Goal: Information Seeking & Learning: Learn about a topic

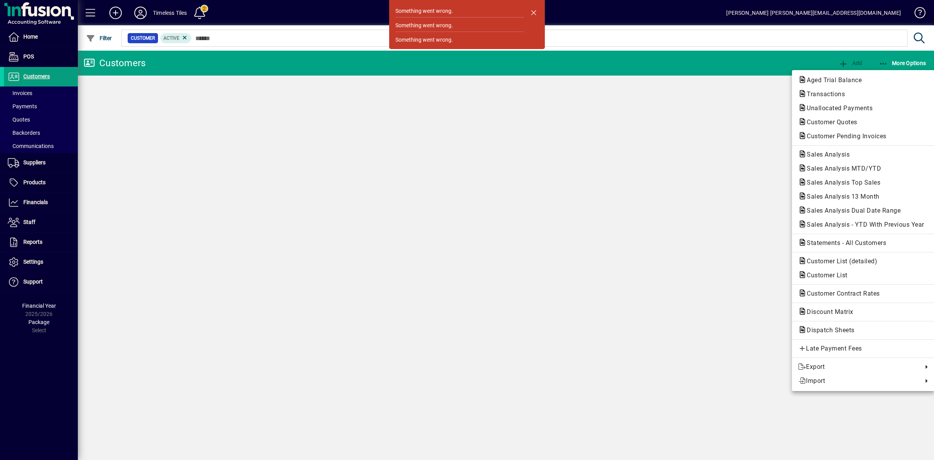
drag, startPoint x: 667, startPoint y: 130, endPoint x: 419, endPoint y: 67, distance: 255.3
click at [665, 130] on div at bounding box center [467, 230] width 934 height 460
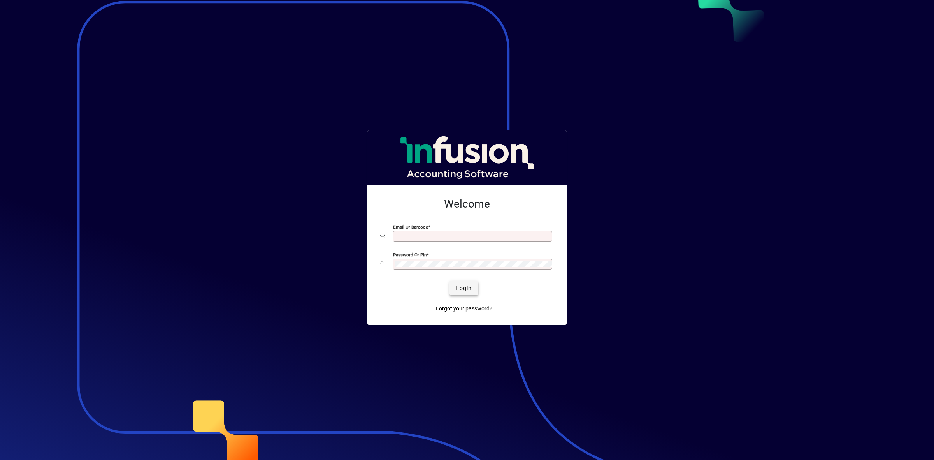
type input "**********"
click at [458, 287] on span "Login" at bounding box center [464, 288] width 16 height 8
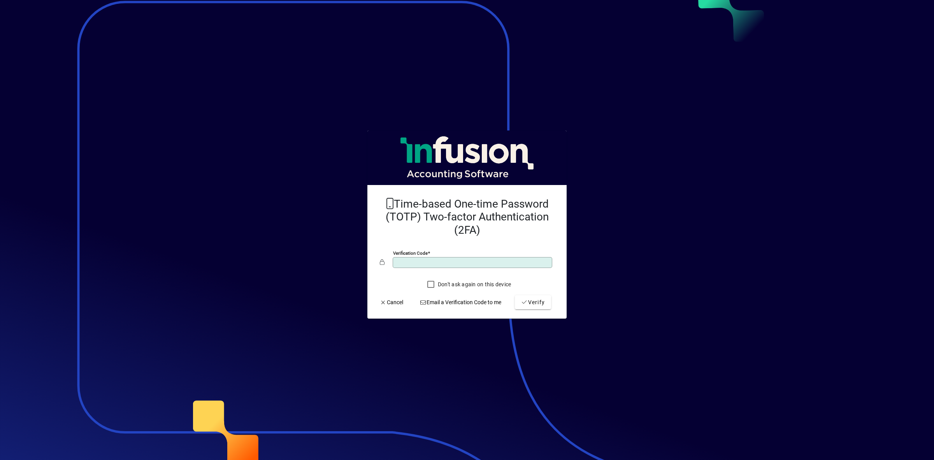
type input "******"
click at [515, 295] on button "Verify" at bounding box center [533, 302] width 36 height 14
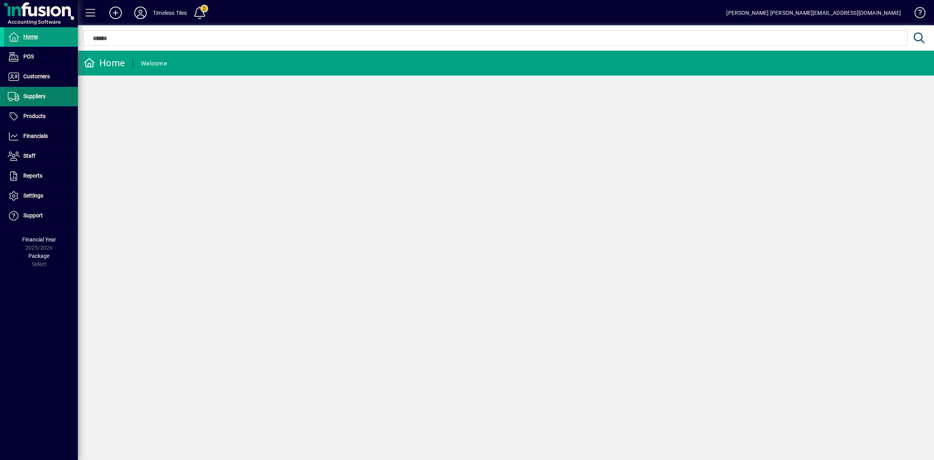
click at [28, 98] on span "Suppliers" at bounding box center [34, 96] width 22 height 6
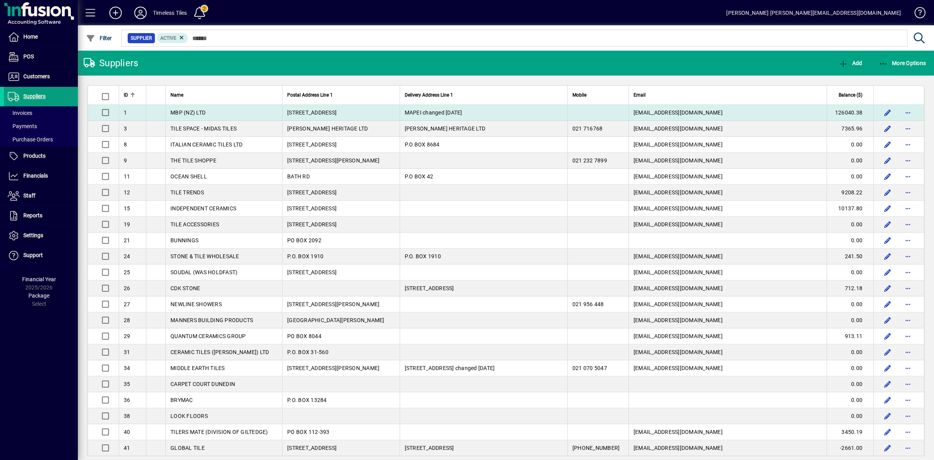
click at [244, 111] on td "MBP (NZ) LTD" at bounding box center [223, 113] width 117 height 16
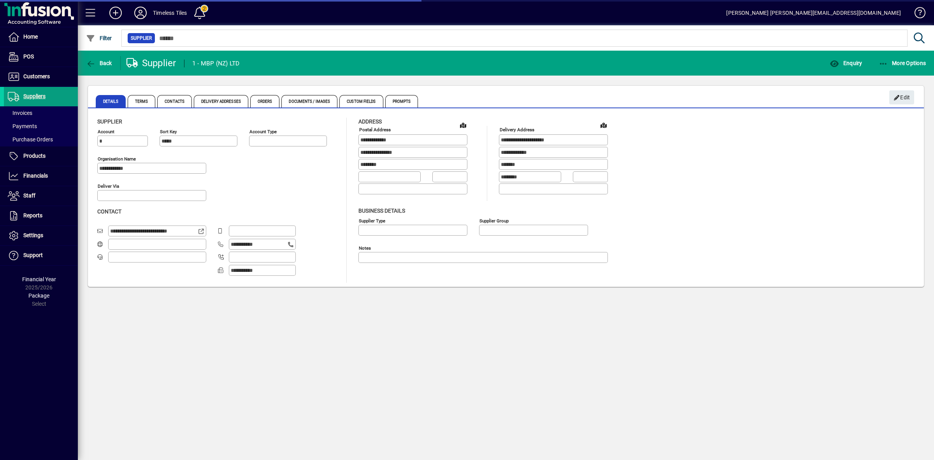
type input "**********"
click at [846, 61] on span "Enquiry" at bounding box center [846, 63] width 32 height 6
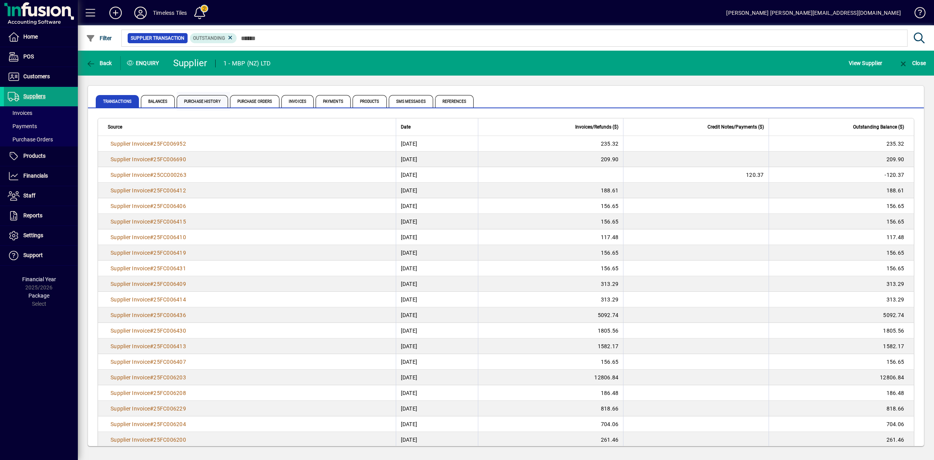
click at [202, 100] on span "Purchase History" at bounding box center [202, 101] width 51 height 12
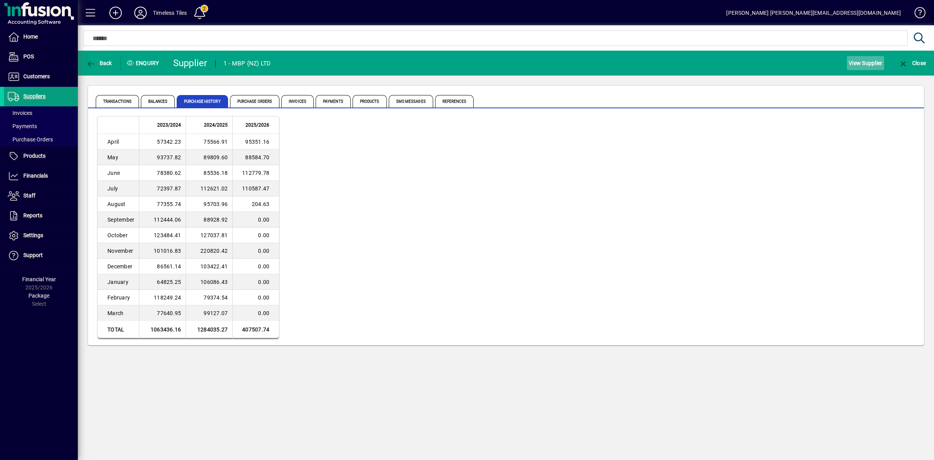
click at [866, 67] on span "View Supplier" at bounding box center [865, 63] width 33 height 12
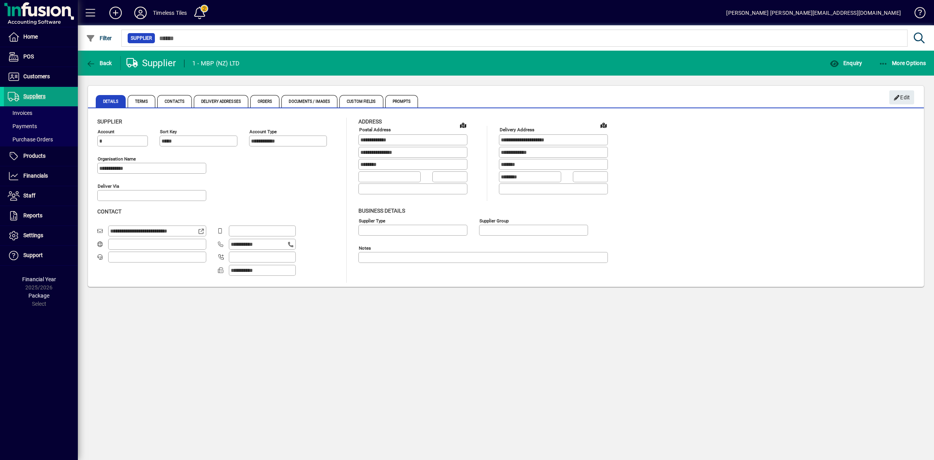
type input "**********"
click at [216, 101] on span "Delivery Addresses" at bounding box center [221, 101] width 54 height 12
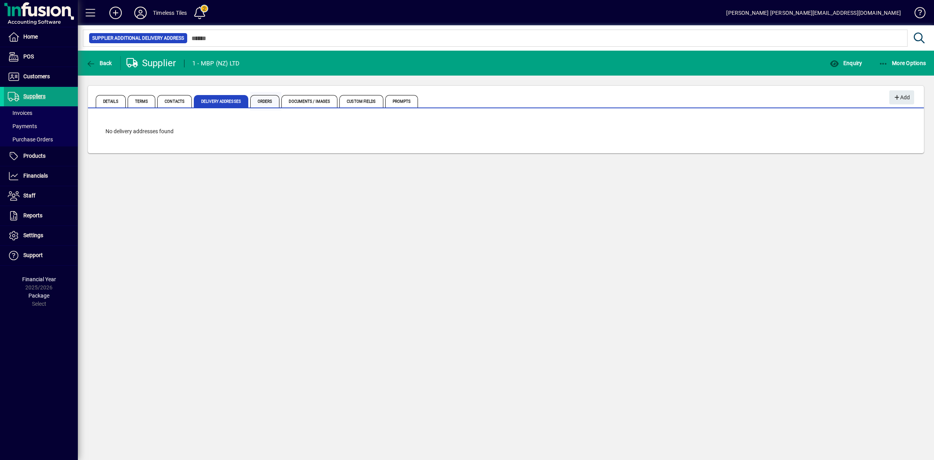
click at [262, 101] on span "Orders" at bounding box center [265, 101] width 30 height 12
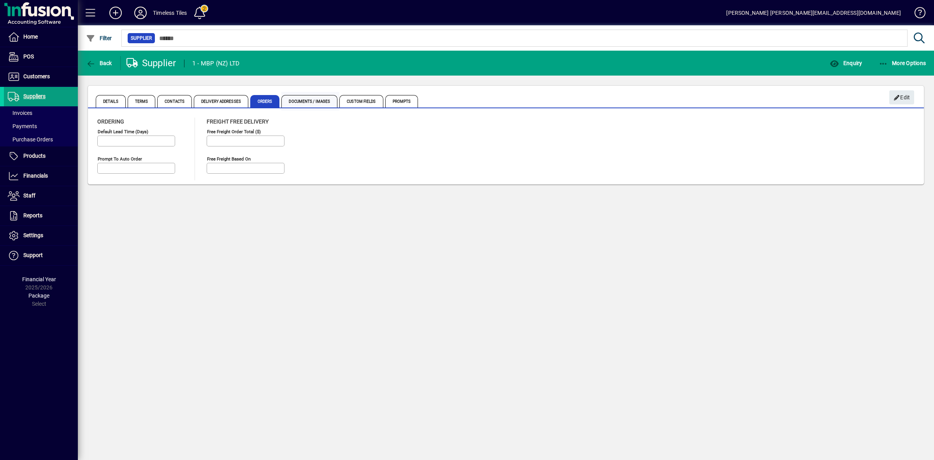
type input "*********"
type input "**********"
drag, startPoint x: 304, startPoint y: 100, endPoint x: 353, endPoint y: 100, distance: 48.6
click at [306, 100] on span "Documents / Images" at bounding box center [309, 101] width 56 height 12
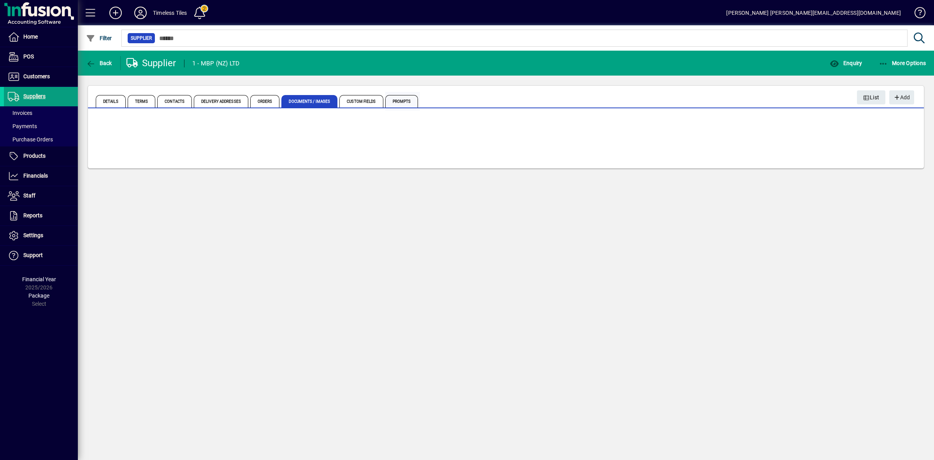
drag, startPoint x: 356, startPoint y: 100, endPoint x: 388, endPoint y: 102, distance: 32.3
click at [357, 100] on span "Custom Fields" at bounding box center [361, 101] width 44 height 12
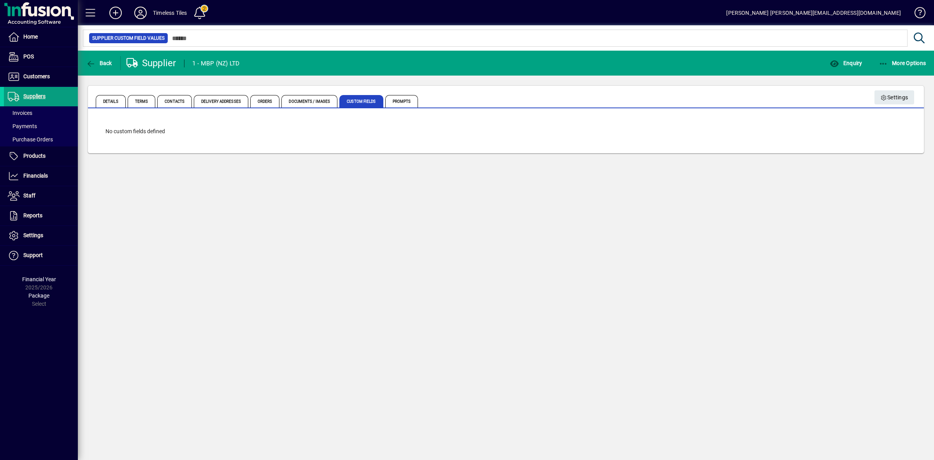
click at [397, 102] on span "Prompts" at bounding box center [401, 101] width 33 height 12
click at [846, 65] on span "Enquiry" at bounding box center [846, 63] width 32 height 6
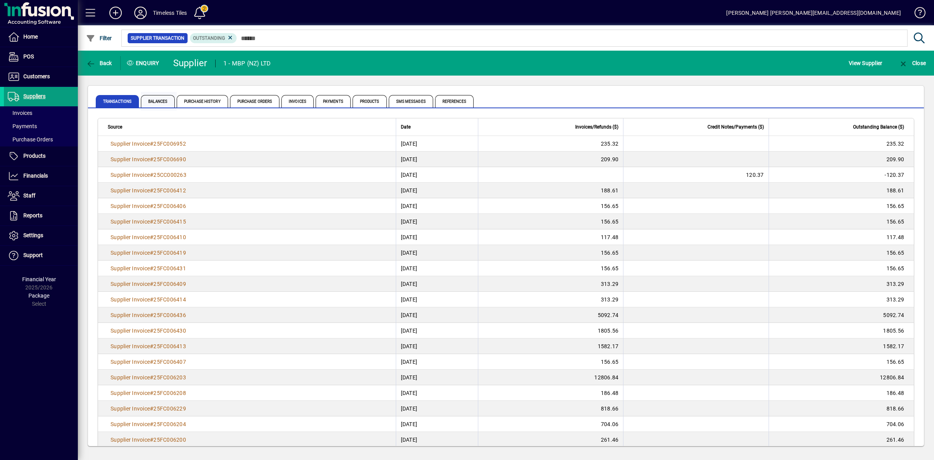
drag, startPoint x: 151, startPoint y: 97, endPoint x: 156, endPoint y: 98, distance: 5.5
click at [151, 97] on span "Balances" at bounding box center [158, 101] width 34 height 12
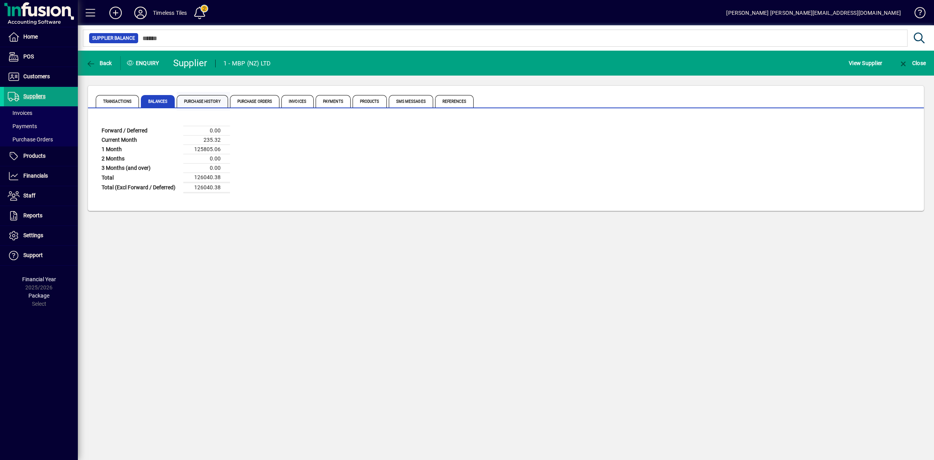
click at [202, 104] on span "Purchase History" at bounding box center [202, 101] width 51 height 12
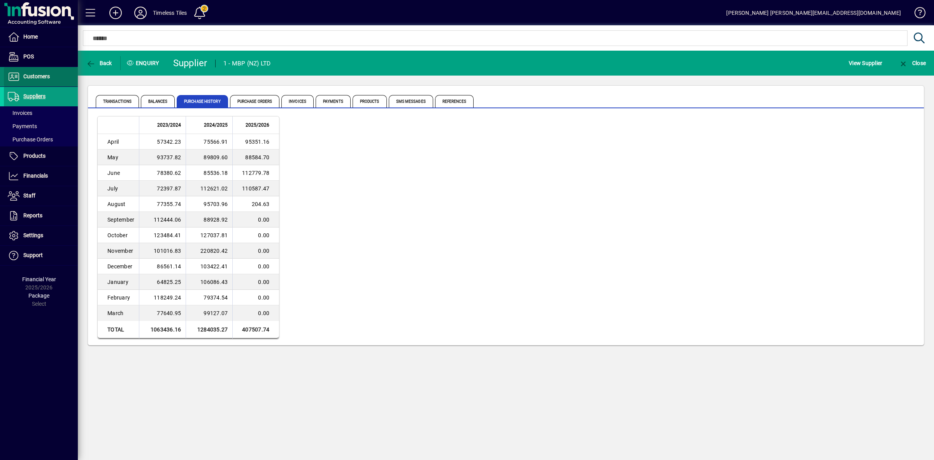
click at [37, 72] on span "Customers" at bounding box center [27, 76] width 46 height 9
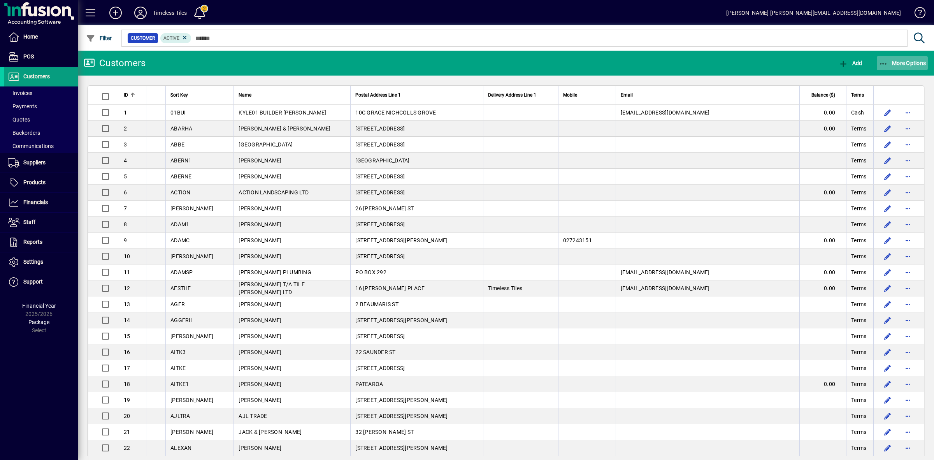
click at [902, 63] on span "More Options" at bounding box center [902, 63] width 47 height 6
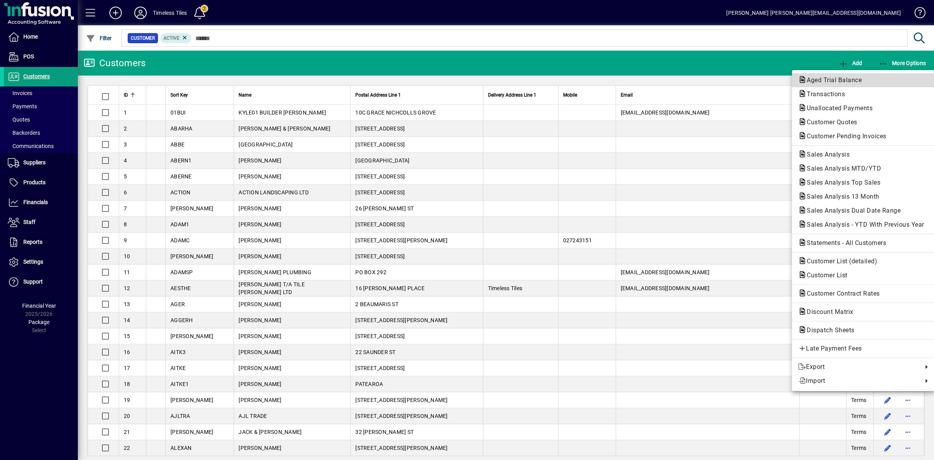
click at [821, 81] on span "Aged Trial Balance" at bounding box center [831, 79] width 67 height 7
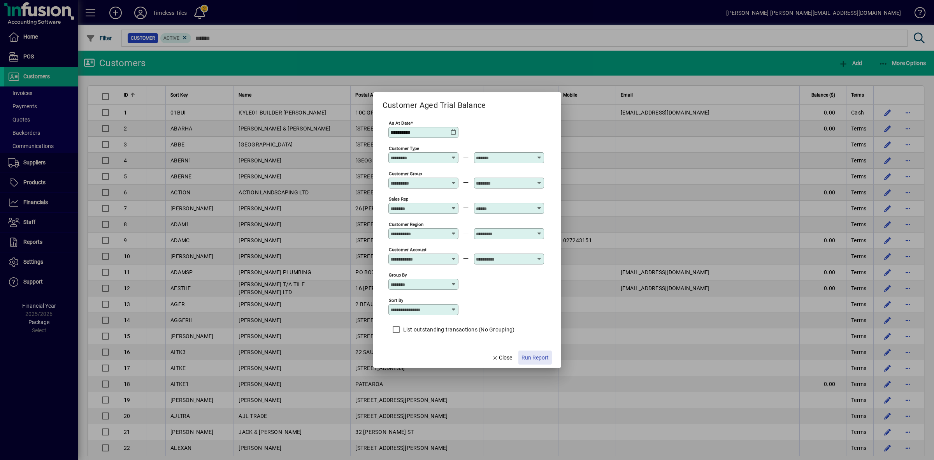
click at [535, 359] on span "Run Report" at bounding box center [535, 357] width 27 height 8
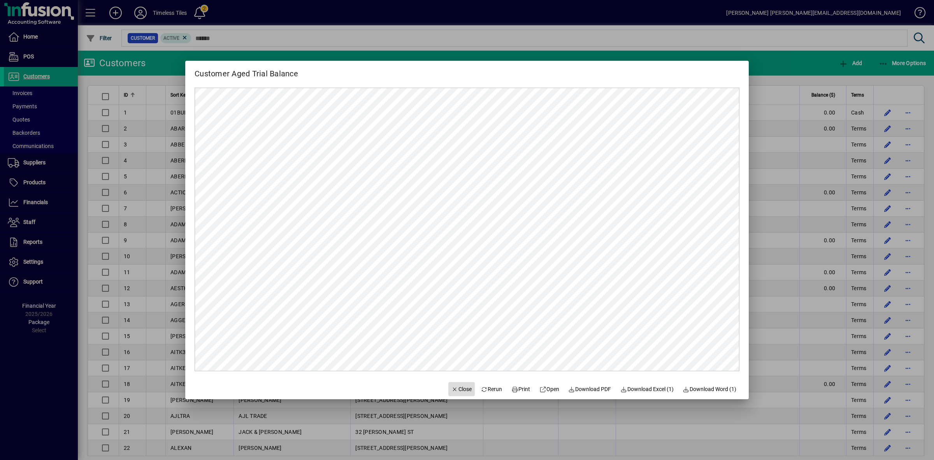
click at [459, 392] on span "Close" at bounding box center [461, 389] width 20 height 8
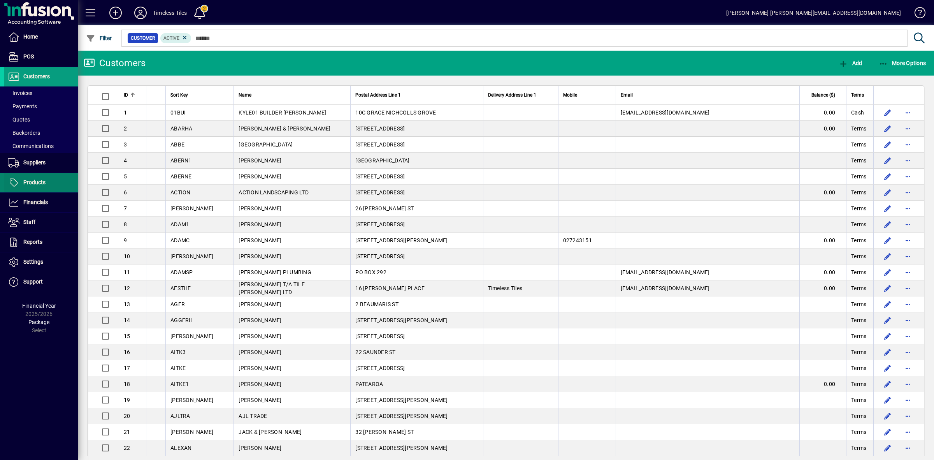
click at [49, 184] on span at bounding box center [41, 182] width 74 height 19
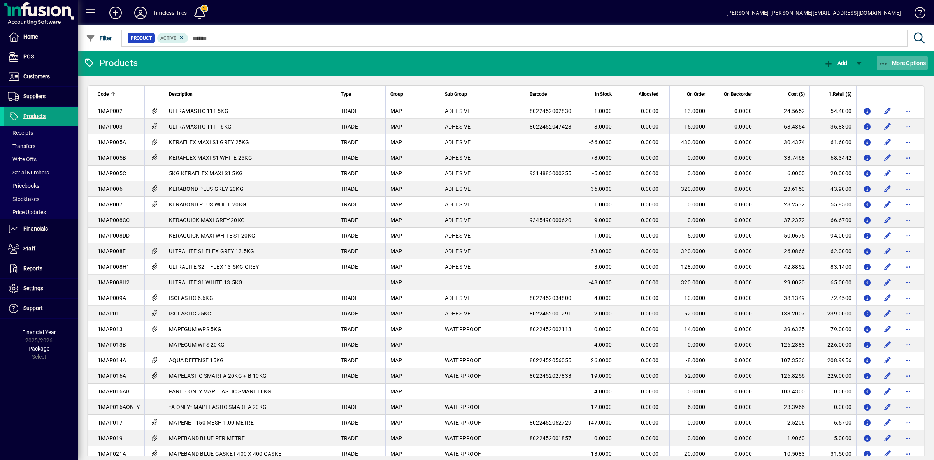
click at [897, 63] on span "More Options" at bounding box center [902, 63] width 47 height 6
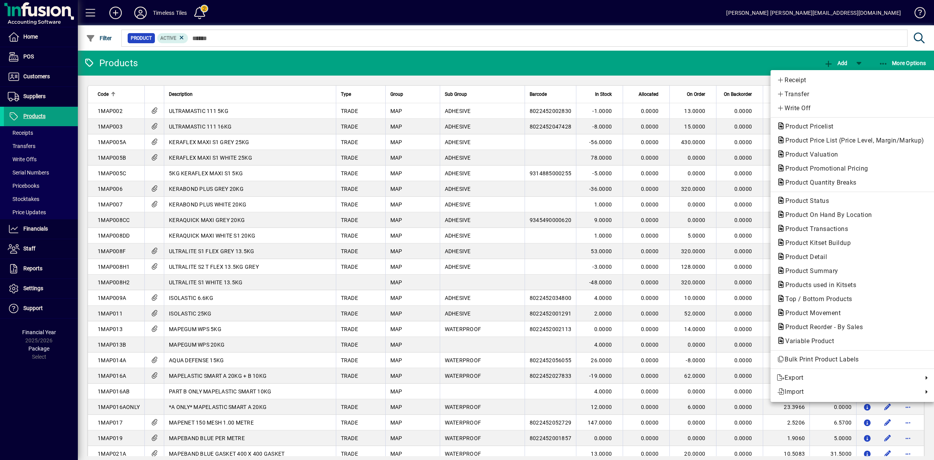
click at [764, 54] on div at bounding box center [467, 230] width 934 height 460
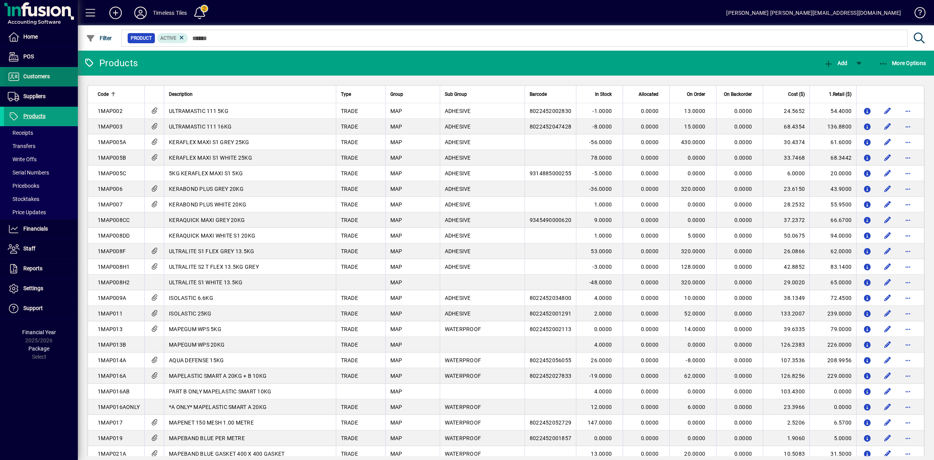
click at [42, 78] on span "Customers" at bounding box center [36, 76] width 26 height 6
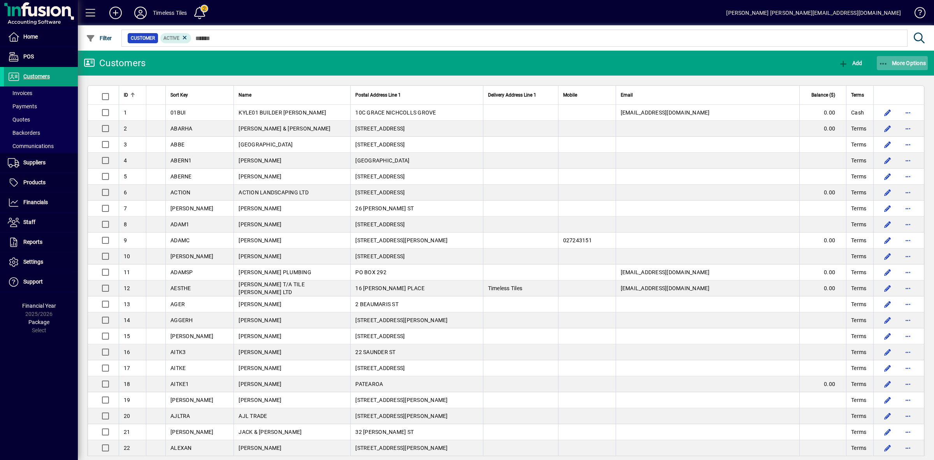
click at [907, 64] on span "More Options" at bounding box center [902, 63] width 47 height 6
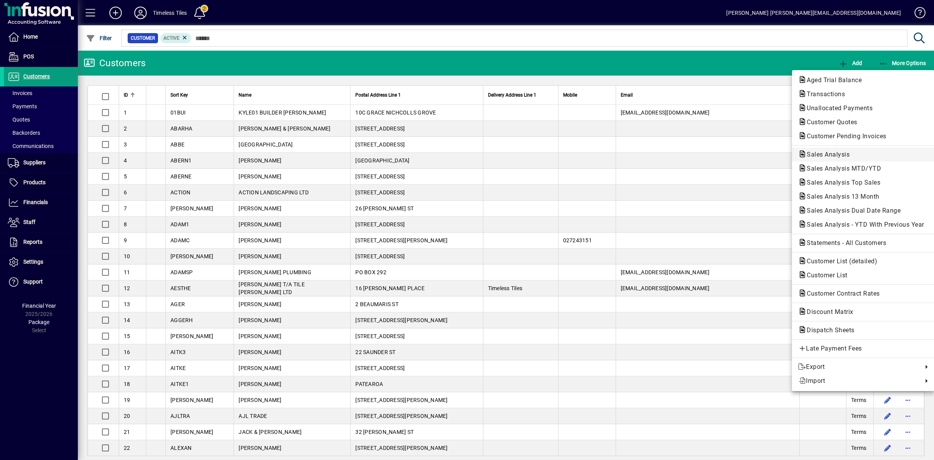
click at [838, 154] on span "Sales Analysis" at bounding box center [825, 154] width 55 height 7
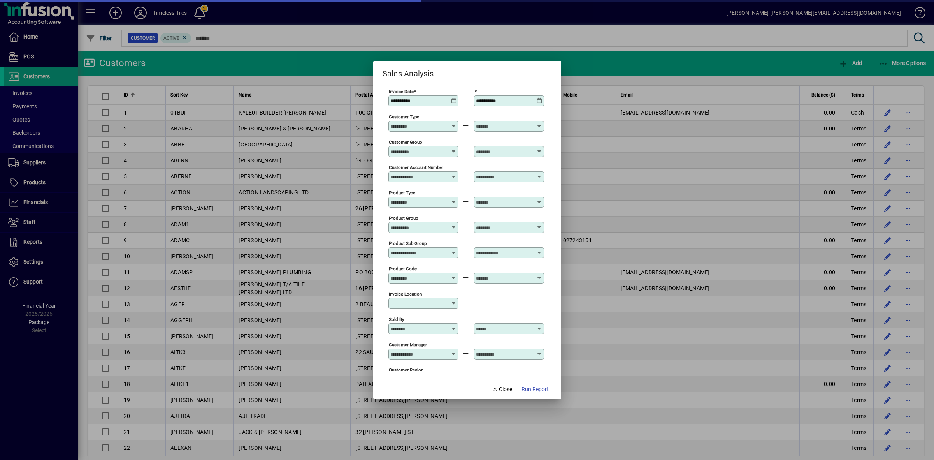
type input "**********"
click at [452, 98] on icon at bounding box center [454, 98] width 6 height 0
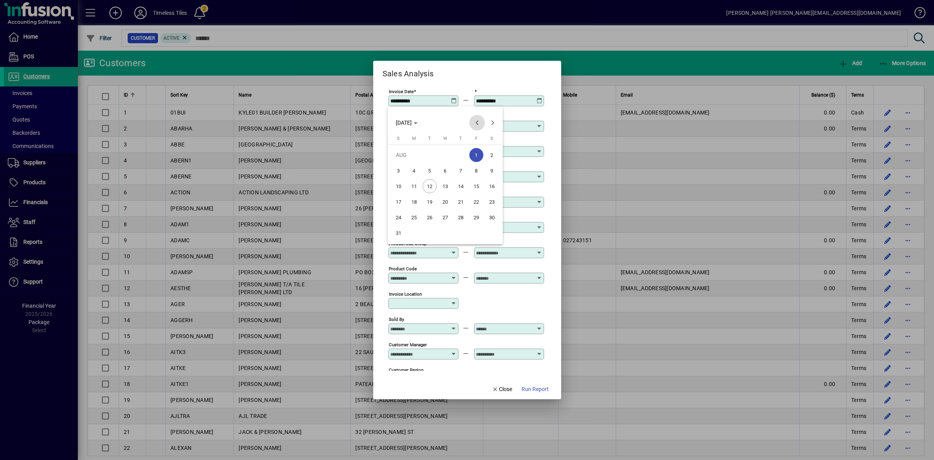
click at [478, 121] on span "Previous month" at bounding box center [477, 123] width 16 height 16
click at [430, 168] on span "1" at bounding box center [430, 170] width 14 height 14
type input "**********"
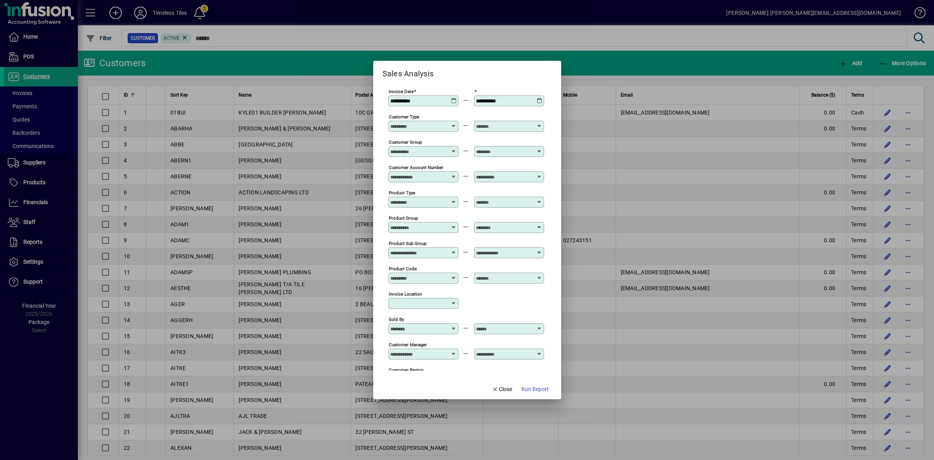
click at [539, 98] on icon at bounding box center [540, 98] width 6 height 0
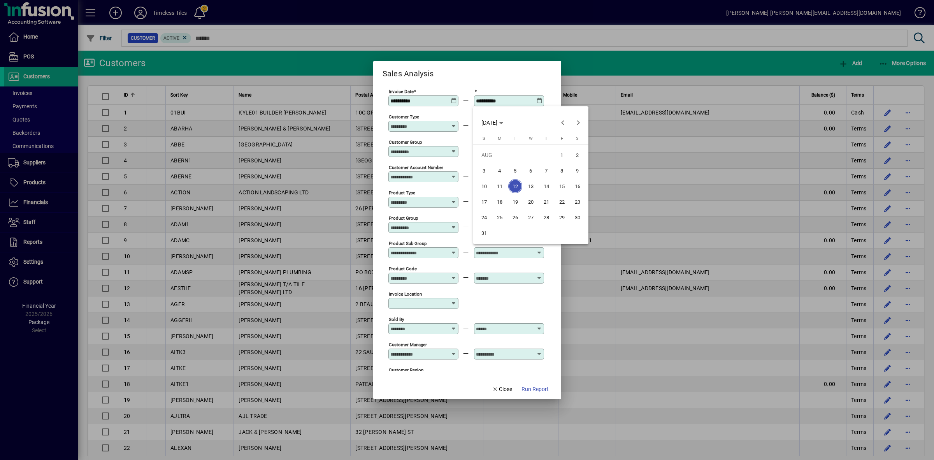
click at [484, 227] on span "31" at bounding box center [484, 233] width 14 height 14
type input "**********"
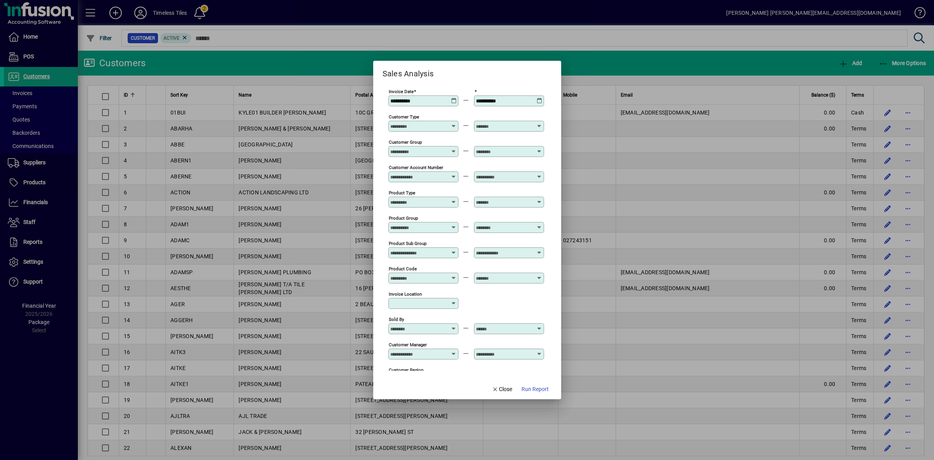
click at [452, 148] on div "Customer Group" at bounding box center [423, 151] width 70 height 11
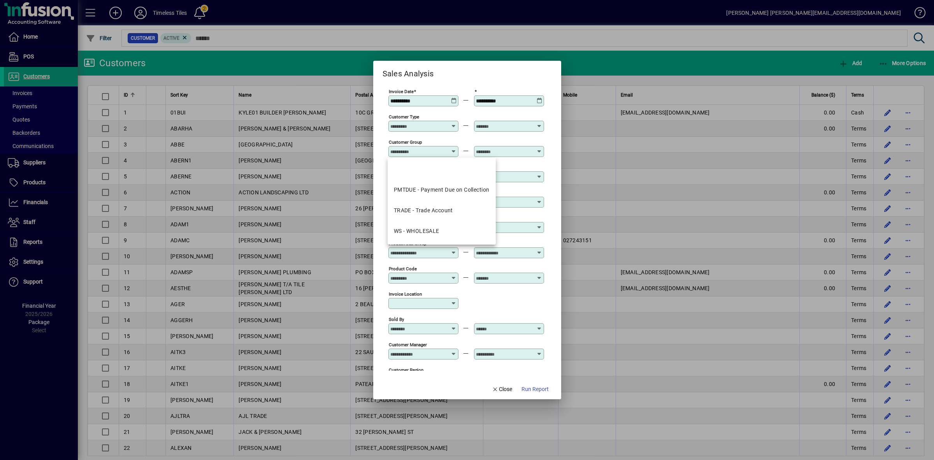
click at [425, 158] on div "PMTDUE - Payment Due on Collection TRADE - Trade Account WS - WHOLESALE" at bounding box center [442, 201] width 108 height 87
click at [431, 125] on input "Customer Type" at bounding box center [418, 126] width 57 height 6
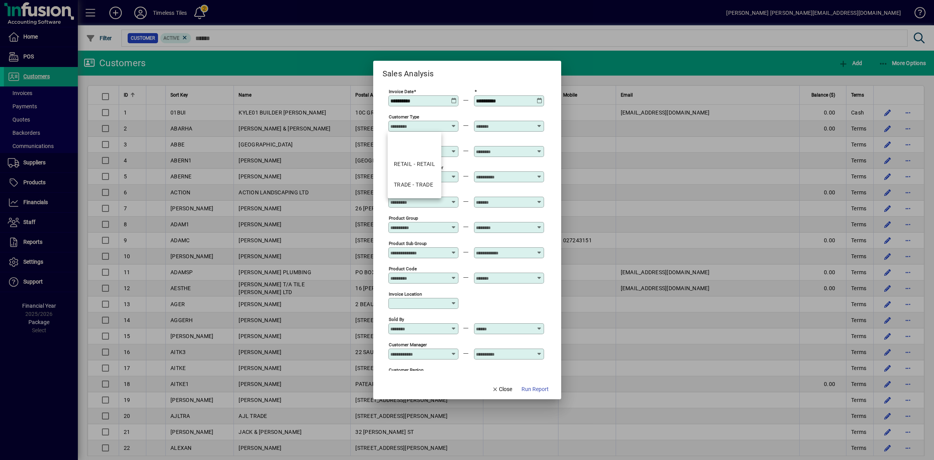
drag, startPoint x: 430, startPoint y: 123, endPoint x: 433, endPoint y: 127, distance: 4.9
click at [430, 123] on div "Customer Type" at bounding box center [423, 126] width 70 height 11
click at [468, 140] on div "Customer Group" at bounding box center [466, 150] width 156 height 25
click at [444, 230] on input "Product Group" at bounding box center [418, 227] width 57 height 6
click at [402, 263] on em "MAP" at bounding box center [400, 266] width 12 height 6
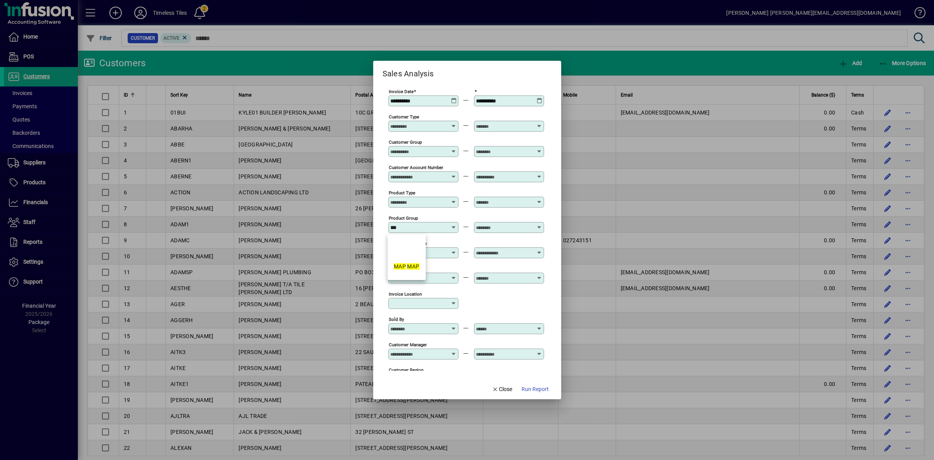
type input "*******"
click at [486, 226] on input "text" at bounding box center [504, 227] width 57 height 6
click at [498, 269] on div "MAP MAP" at bounding box center [492, 266] width 26 height 8
type input "*******"
click at [532, 390] on span "Run Report" at bounding box center [535, 389] width 27 height 8
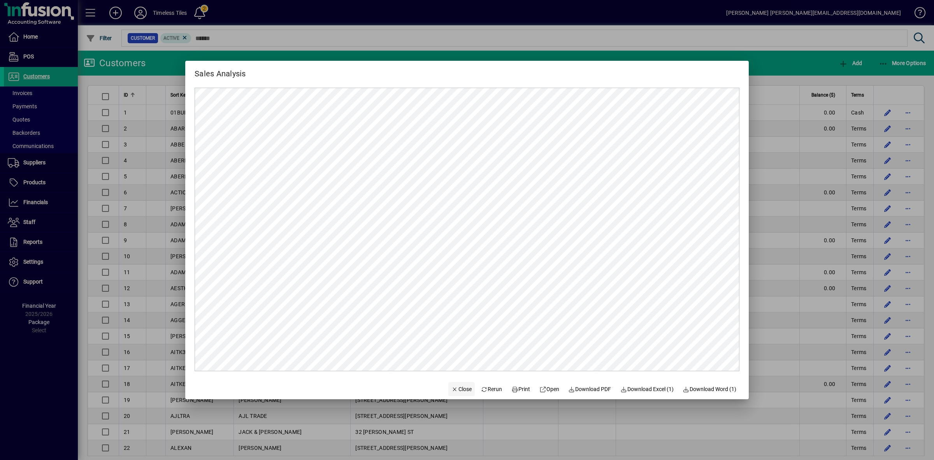
click at [462, 386] on span "Close" at bounding box center [461, 389] width 20 height 8
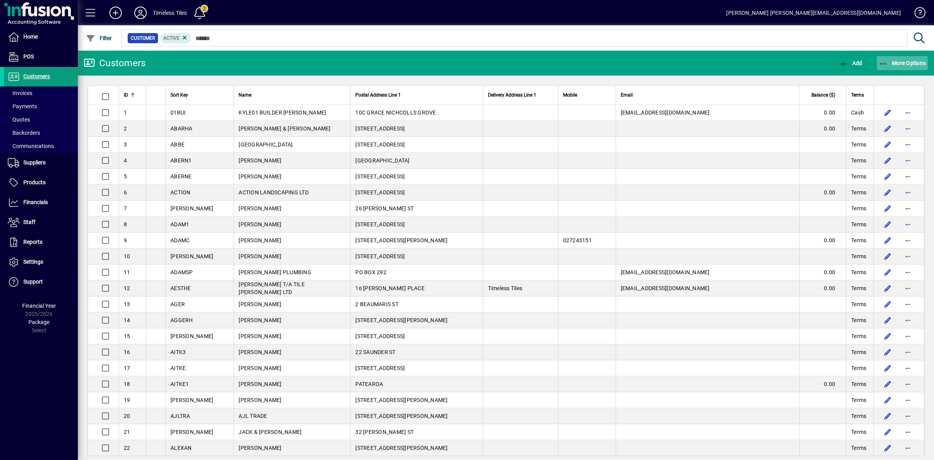
click at [900, 69] on span "button" at bounding box center [902, 63] width 51 height 19
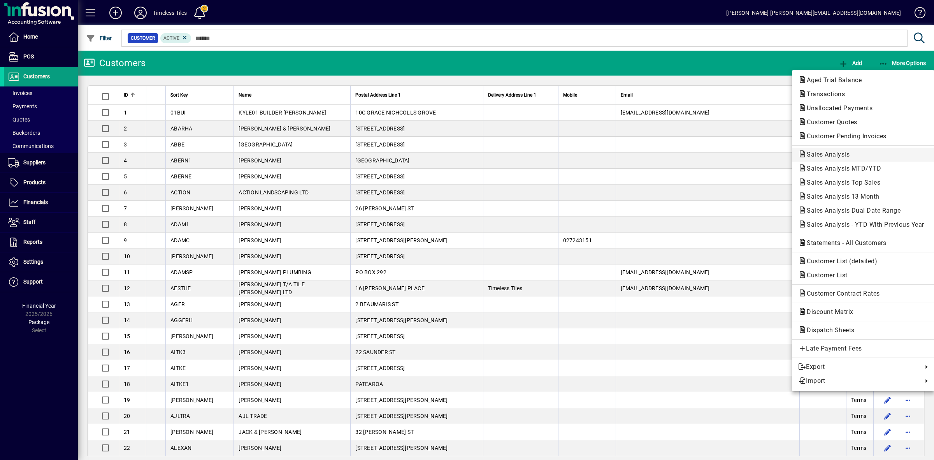
click at [827, 152] on span "Sales Analysis" at bounding box center [825, 154] width 55 height 7
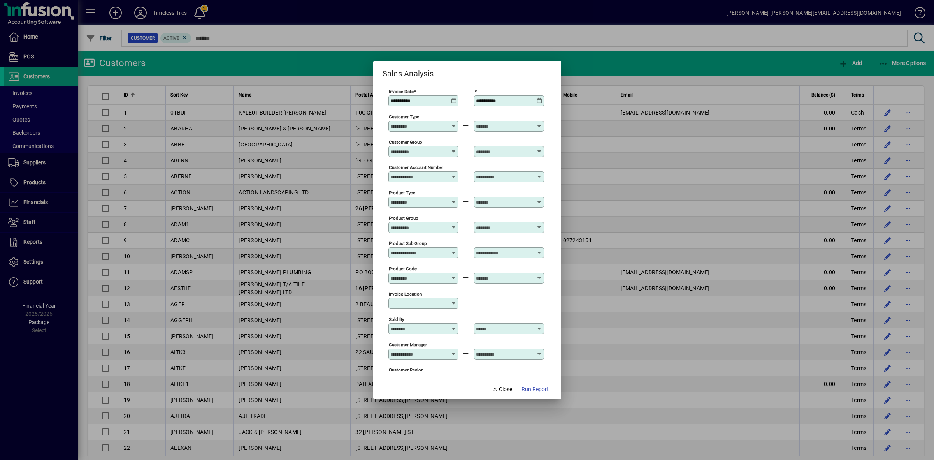
click at [451, 98] on icon at bounding box center [454, 98] width 6 height 0
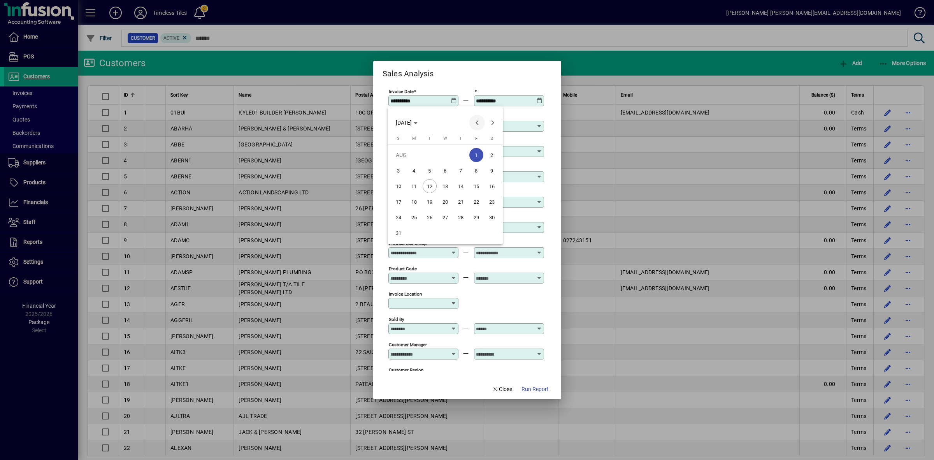
click at [475, 119] on span "Previous month" at bounding box center [477, 123] width 16 height 16
drag, startPoint x: 427, startPoint y: 172, endPoint x: 515, endPoint y: 125, distance: 99.1
click at [428, 172] on span "1" at bounding box center [430, 170] width 14 height 14
type input "**********"
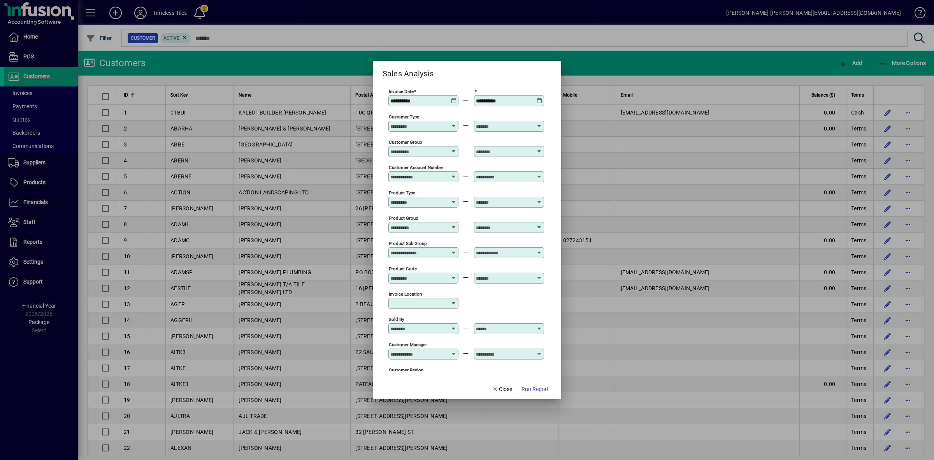
click at [537, 98] on icon at bounding box center [540, 98] width 6 height 0
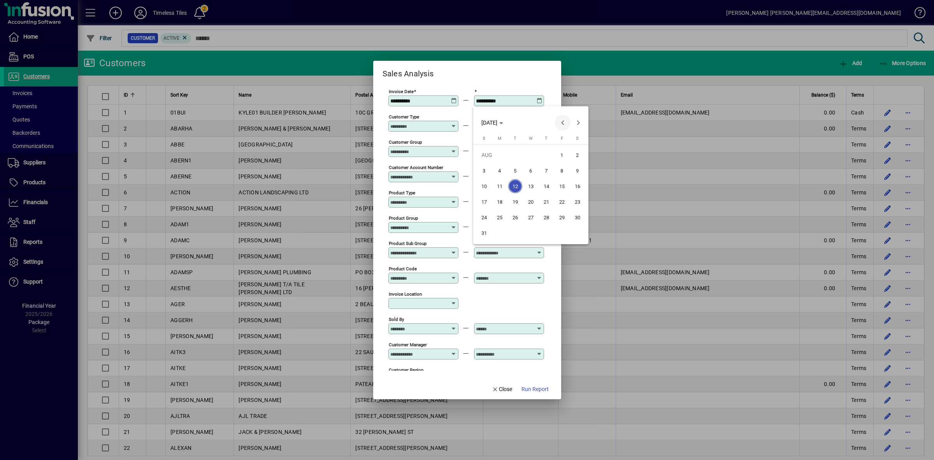
click at [561, 121] on span "Previous month" at bounding box center [563, 123] width 16 height 16
click at [545, 232] on span "31" at bounding box center [546, 233] width 14 height 14
type input "**********"
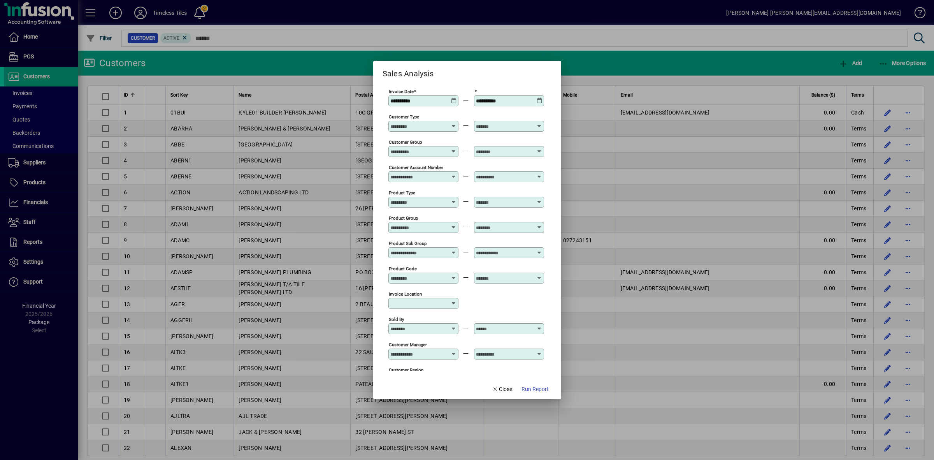
click at [443, 228] on input "Product Group" at bounding box center [418, 227] width 57 height 6
drag, startPoint x: 413, startPoint y: 263, endPoint x: 512, endPoint y: 249, distance: 100.6
click at [413, 263] on em "MAP" at bounding box center [413, 266] width 12 height 6
type input "*******"
click at [507, 230] on input "text" at bounding box center [504, 227] width 57 height 6
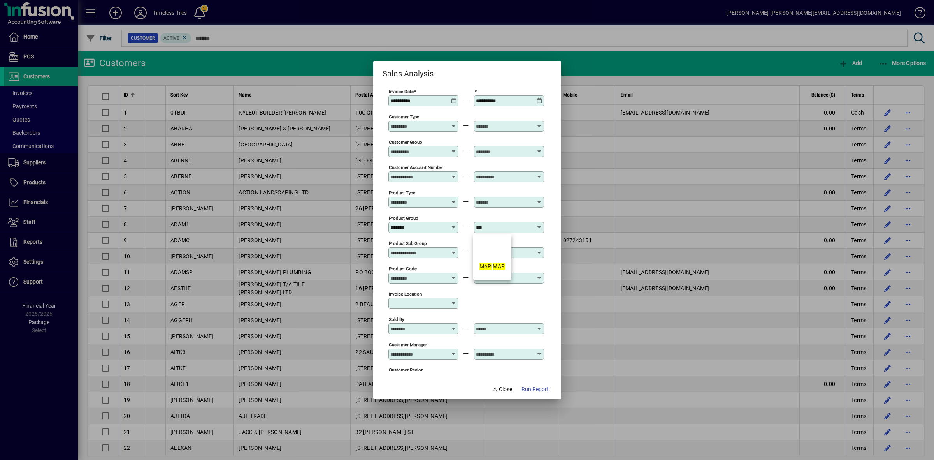
click at [493, 271] on mat-option "MAP MAP" at bounding box center [492, 266] width 38 height 21
type input "*******"
click at [534, 392] on span "Run Report" at bounding box center [535, 389] width 27 height 8
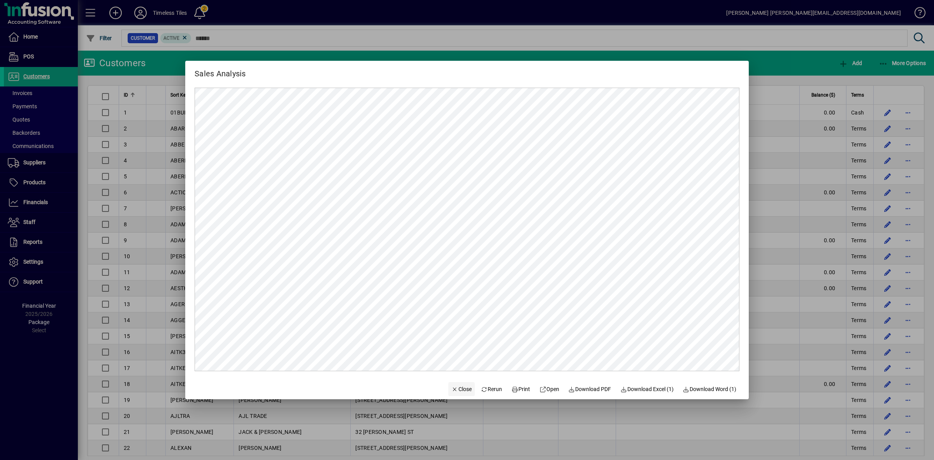
click at [454, 386] on span "Close" at bounding box center [461, 389] width 20 height 8
